Goal: Information Seeking & Learning: Learn about a topic

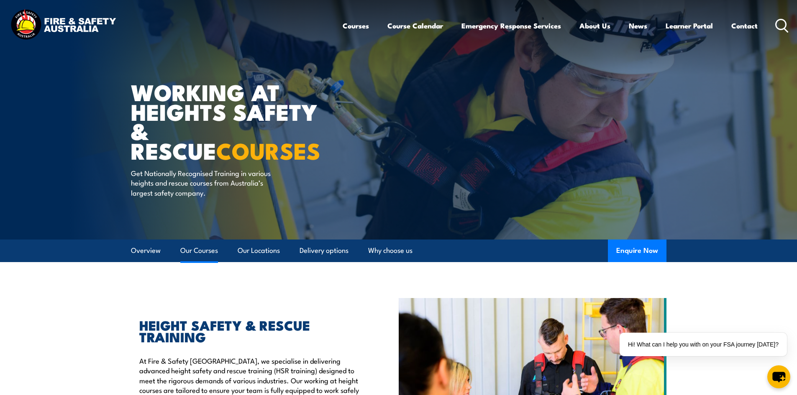
click at [201, 244] on link "Our Courses" at bounding box center [199, 251] width 38 height 22
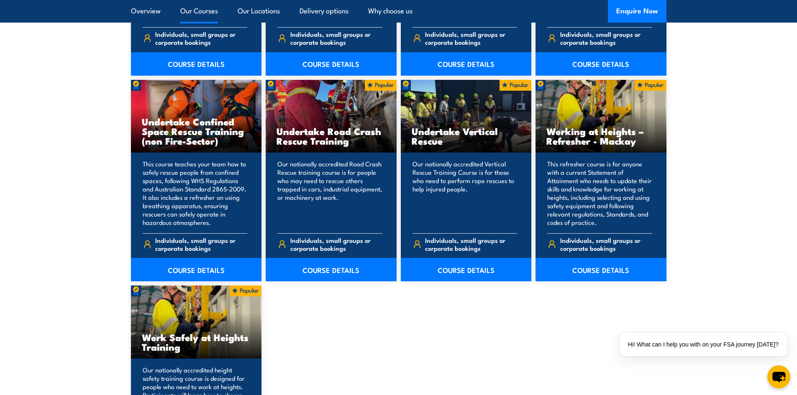
scroll to position [1011, 0]
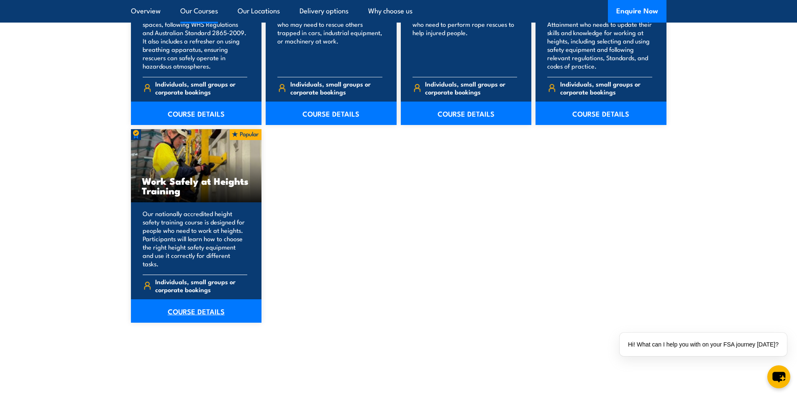
click at [186, 244] on link "COURSE DETAILS" at bounding box center [196, 311] width 131 height 23
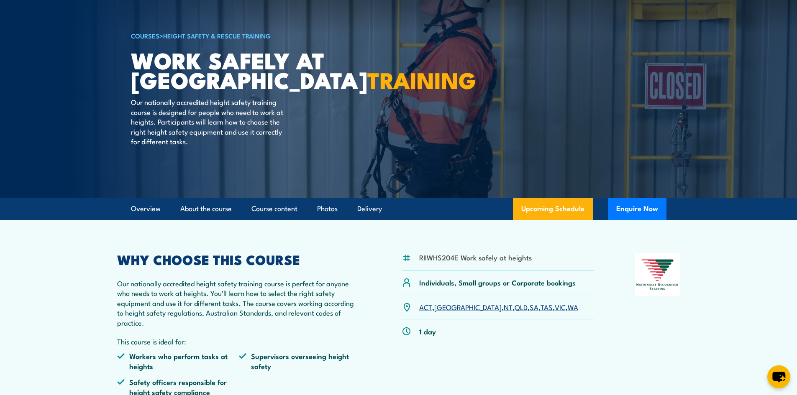
scroll to position [84, 0]
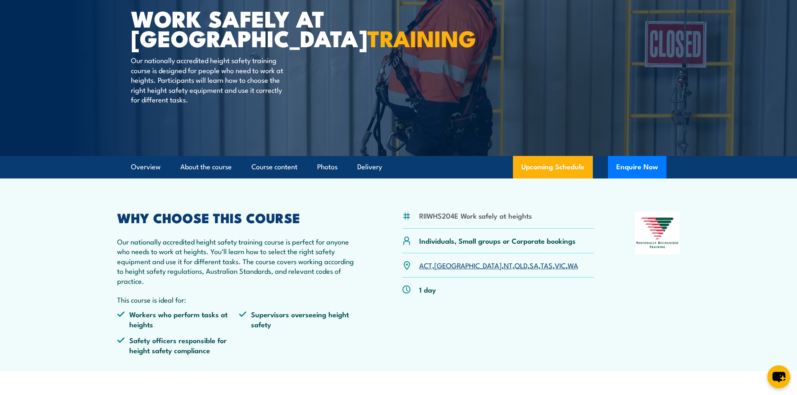
click at [530, 266] on link "SA" at bounding box center [534, 265] width 9 height 10
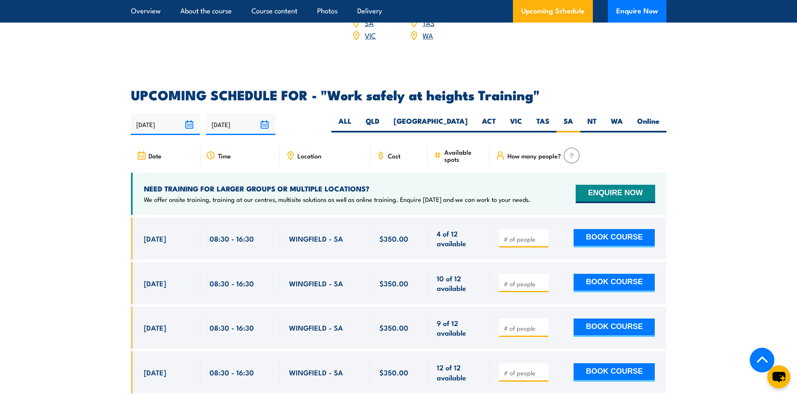
scroll to position [1297, 0]
